Goal: Task Accomplishment & Management: Use online tool/utility

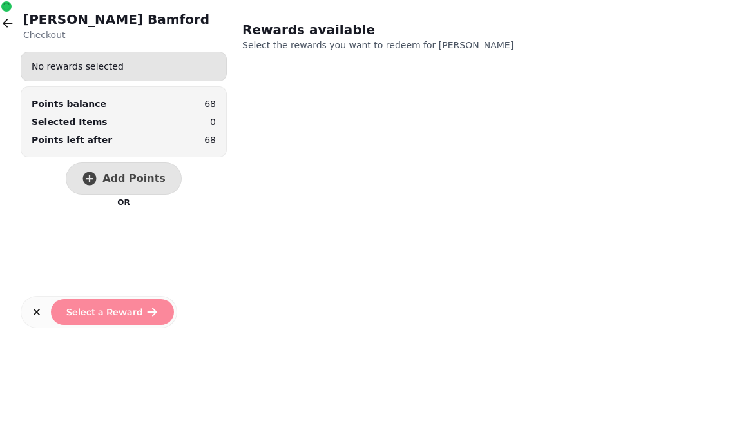
click at [10, 25] on icon "button" at bounding box center [7, 23] width 13 height 13
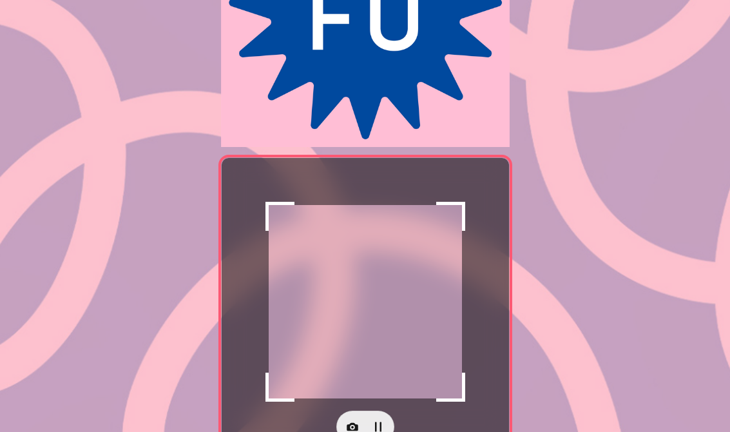
scroll to position [196, 0]
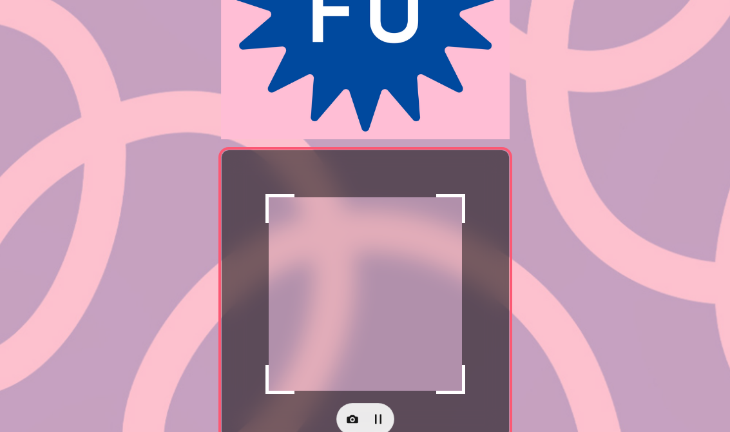
click at [356, 418] on icon "button" at bounding box center [353, 419] width 12 height 8
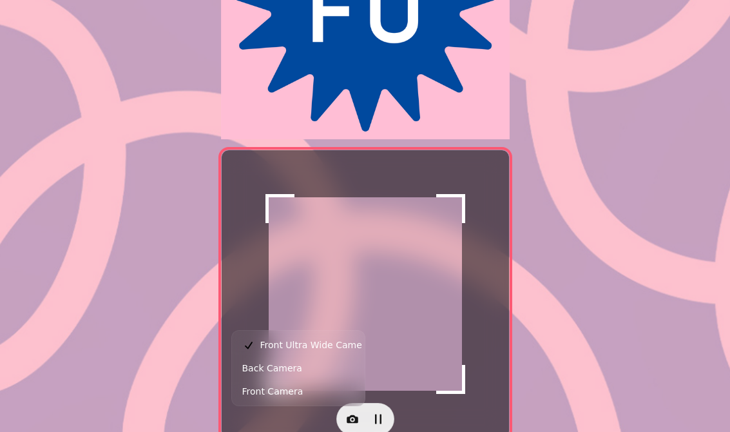
click at [309, 365] on button "Back Camera" at bounding box center [299, 367] width 128 height 23
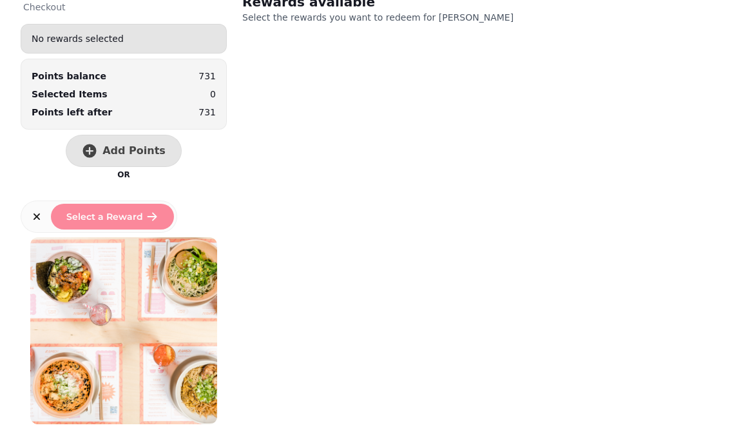
scroll to position [27, 0]
click at [137, 152] on span "Add Points" at bounding box center [133, 151] width 63 height 10
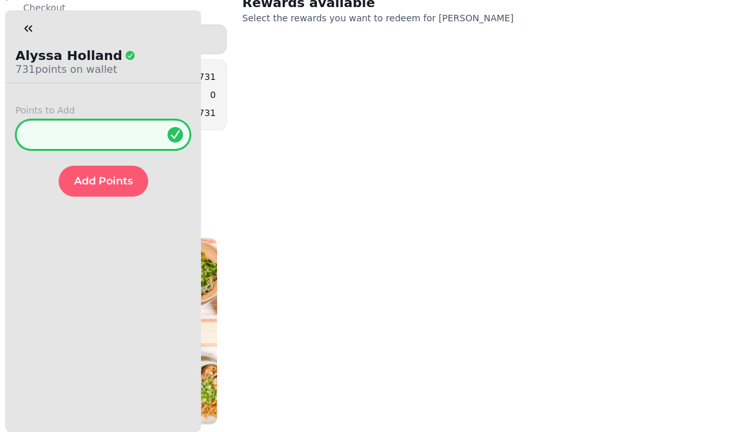
click at [142, 137] on input "*" at bounding box center [102, 134] width 175 height 31
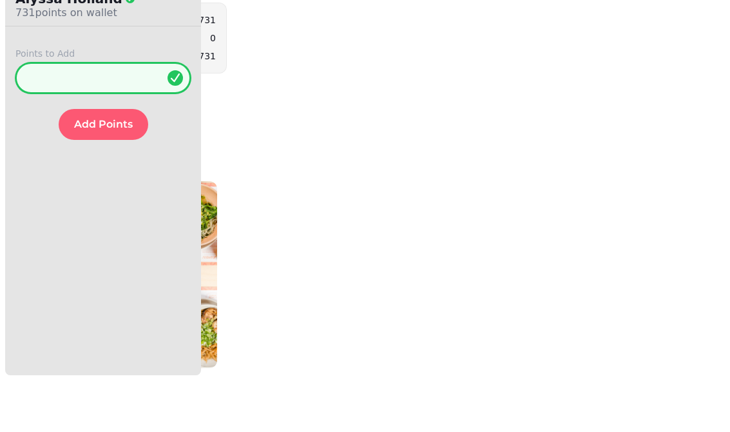
type input "***"
click at [121, 176] on span "Add Points" at bounding box center [103, 181] width 59 height 10
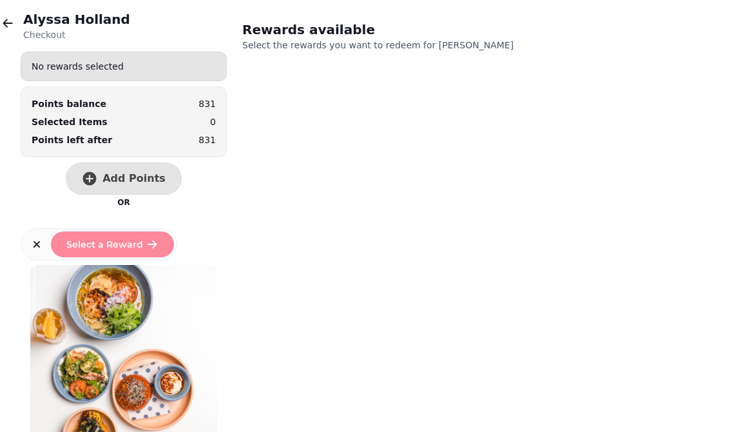
scroll to position [0, 0]
click at [14, 21] on button "button" at bounding box center [8, 23] width 26 height 26
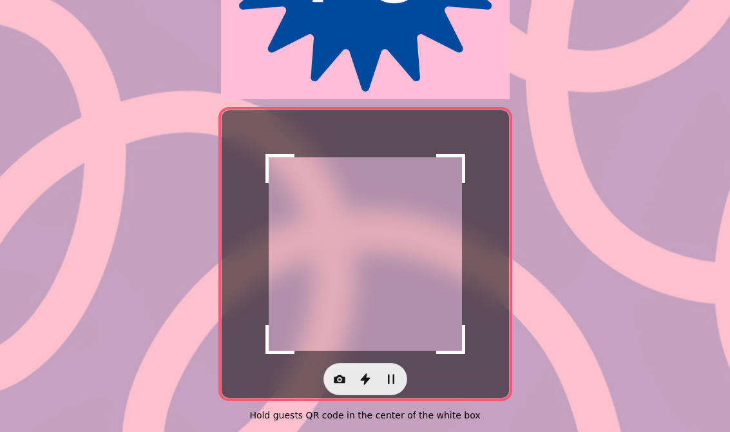
scroll to position [244, 0]
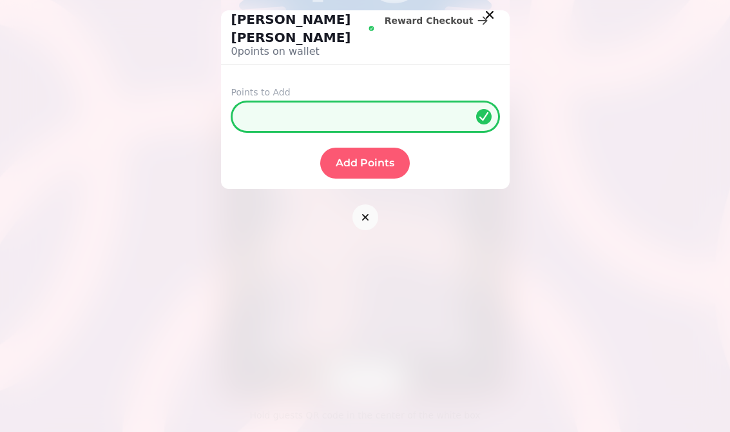
click at [403, 101] on input "*" at bounding box center [365, 116] width 268 height 31
type input "**"
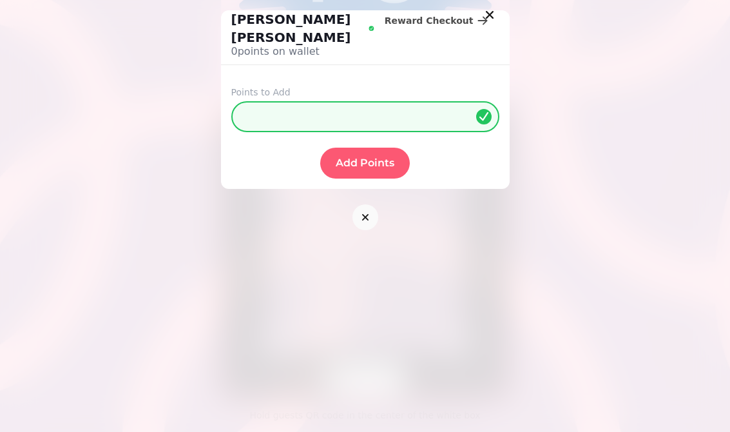
click at [376, 158] on span "Add Points" at bounding box center [365, 163] width 59 height 10
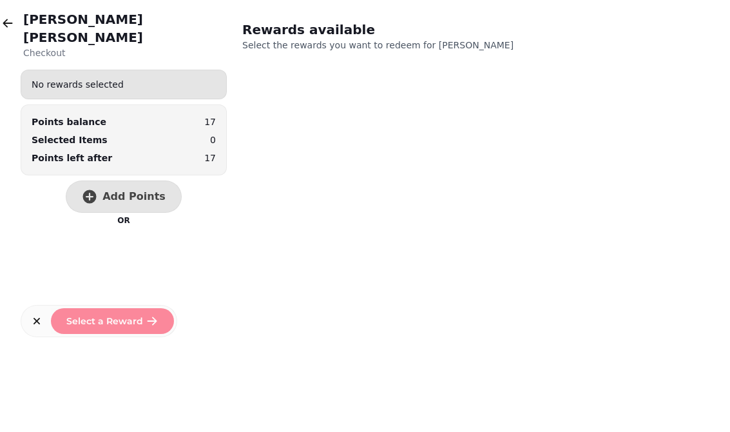
click at [16, 29] on button "button" at bounding box center [8, 23] width 26 height 26
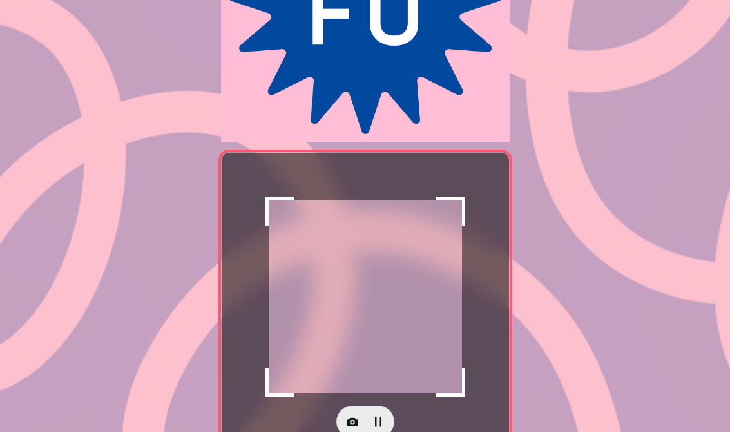
scroll to position [210, 0]
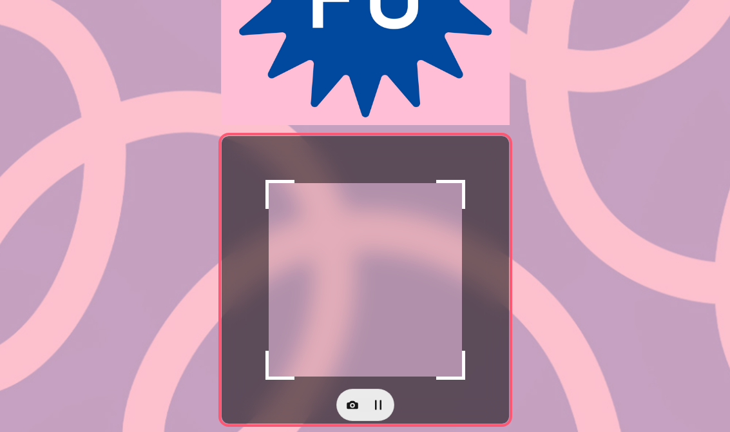
click at [347, 402] on icon "button" at bounding box center [352, 404] width 13 height 13
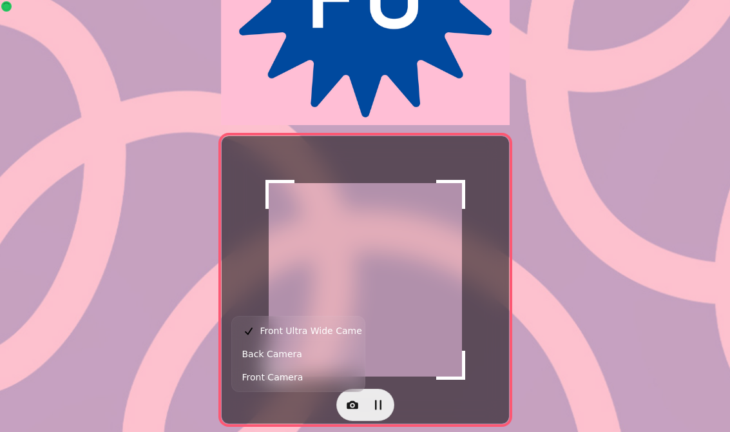
click at [321, 354] on button "Back Camera" at bounding box center [299, 353] width 128 height 23
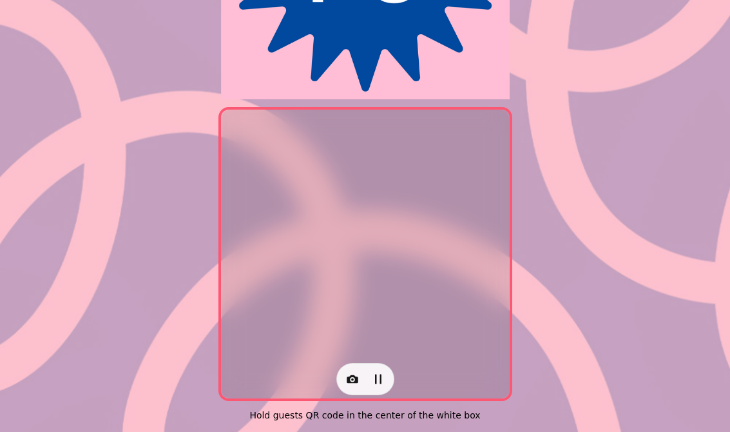
scroll to position [244, 0]
click at [340, 369] on button "button" at bounding box center [353, 379] width 26 height 26
click at [320, 318] on button "Back Camera" at bounding box center [299, 320] width 128 height 23
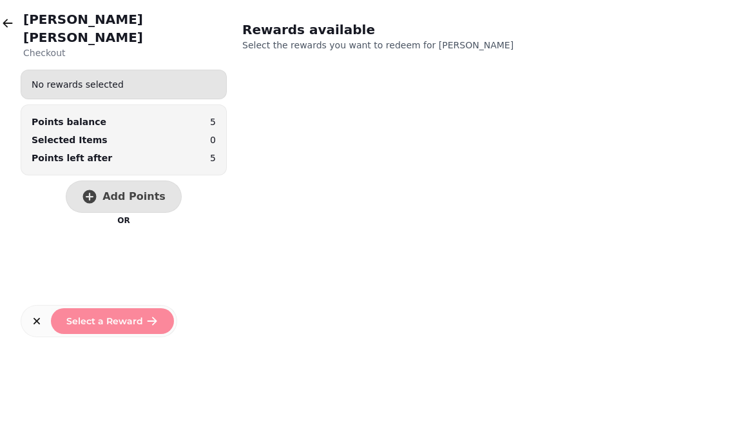
click at [115, 191] on span "Add Points" at bounding box center [133, 196] width 63 height 10
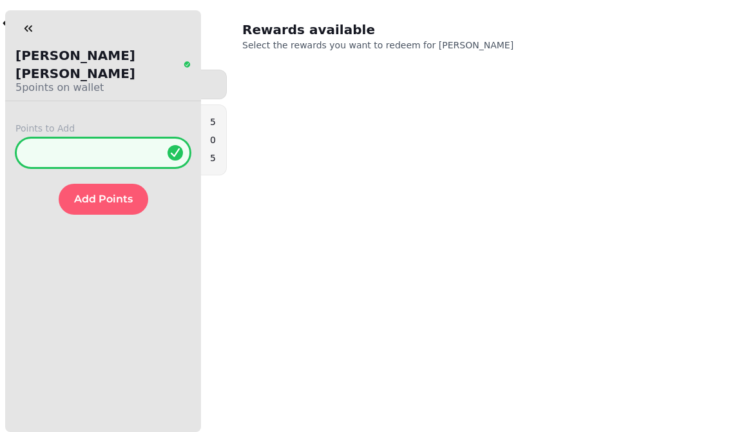
click at [115, 139] on input "*" at bounding box center [102, 152] width 175 height 31
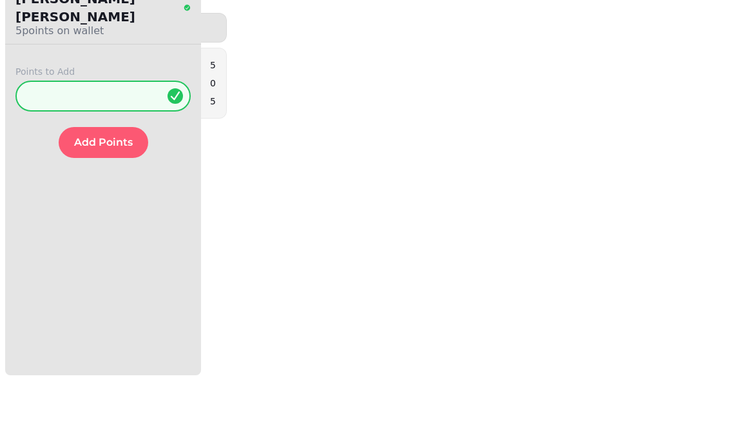
scroll to position [5, 0]
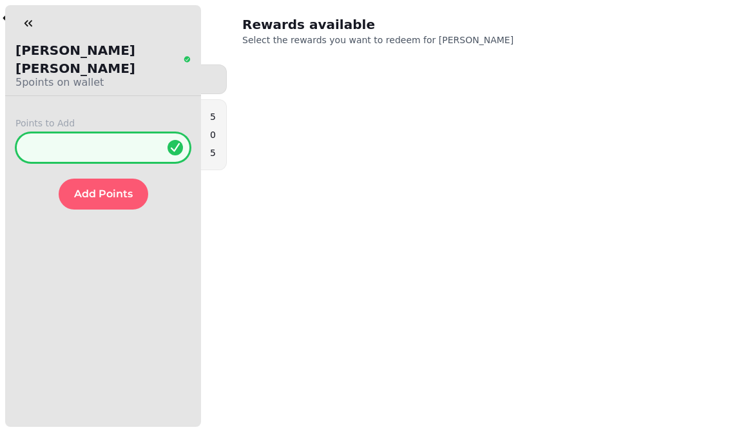
type input "**"
click at [110, 189] on span "Add Points" at bounding box center [103, 194] width 59 height 10
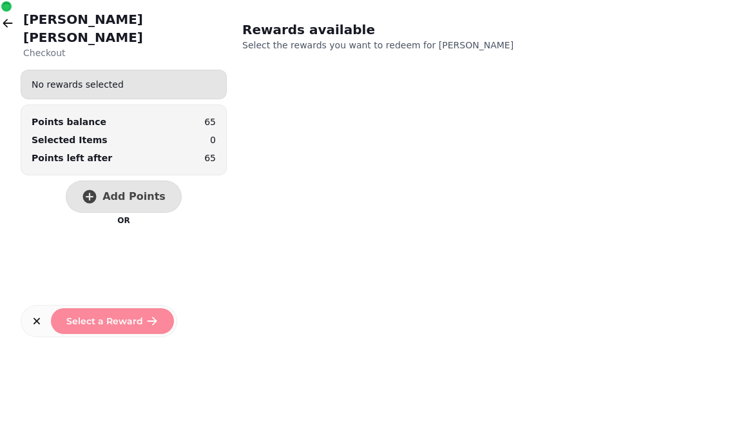
scroll to position [0, 0]
